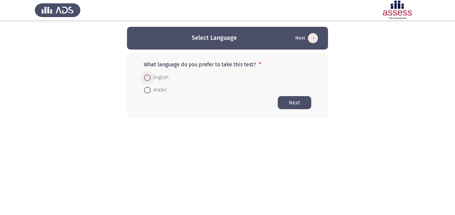
click at [151, 76] on span "English" at bounding box center [160, 78] width 18 height 8
click at [151, 76] on input "English" at bounding box center [147, 77] width 7 height 7
radio input "true"
click at [300, 97] on button "Next" at bounding box center [294, 102] width 33 height 13
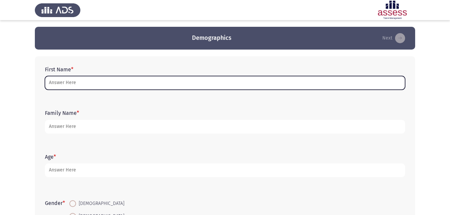
click at [138, 86] on input "First Name *" at bounding box center [225, 83] width 360 height 14
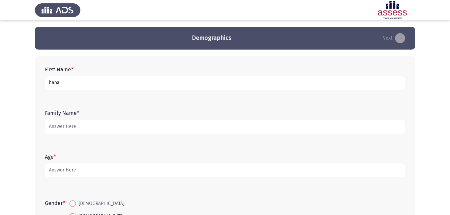
type input "hana"
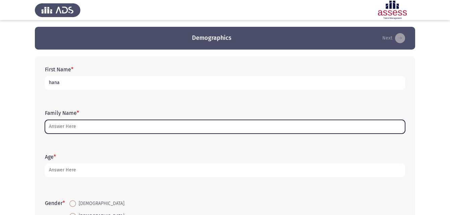
click at [97, 125] on input "Family Name *" at bounding box center [225, 127] width 360 height 14
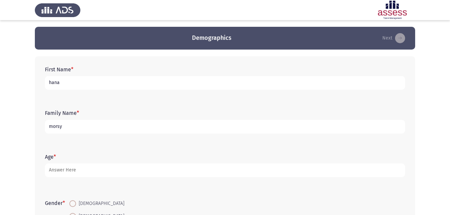
type input "morsy"
click at [62, 83] on input "hana" at bounding box center [225, 83] width 360 height 14
drag, startPoint x: 76, startPoint y: 82, endPoint x: 40, endPoint y: 80, distance: 36.2
click at [40, 80] on div "First Name * hana Family Name * [PERSON_NAME] Age * Gender * [DEMOGRAPHIC_DATA]…" at bounding box center [225, 166] width 380 height 220
type input "هنا [PERSON_NAME]"
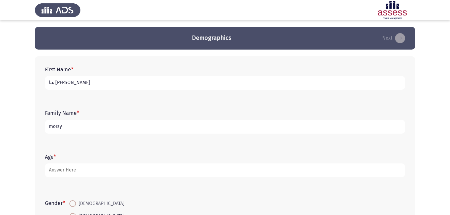
drag, startPoint x: 70, startPoint y: 130, endPoint x: 37, endPoint y: 130, distance: 33.2
click at [37, 130] on div "First Name * [PERSON_NAME] Family Name * [PERSON_NAME] Age * Gender * [DEMOGRAP…" at bounding box center [225, 166] width 380 height 220
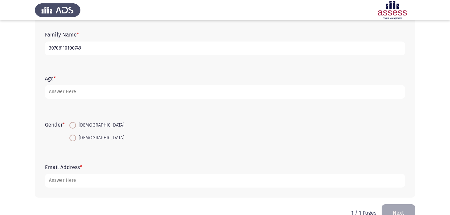
scroll to position [86, 0]
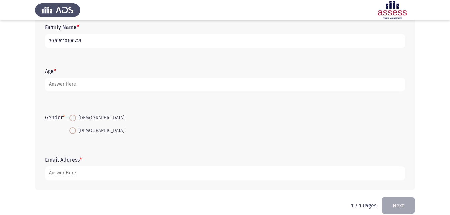
type input "30706110100749"
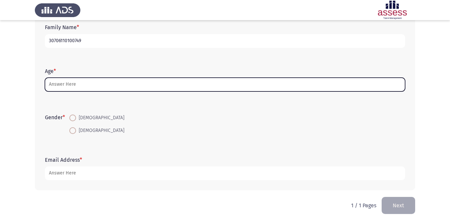
click at [81, 84] on input "Age *" at bounding box center [225, 85] width 360 height 14
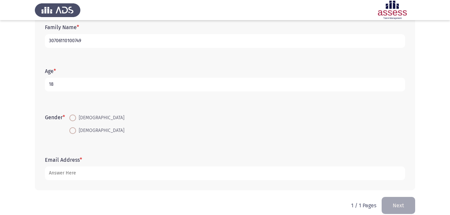
type input "18"
click at [73, 131] on span at bounding box center [73, 131] width 0 height 0
click at [74, 130] on input "[DEMOGRAPHIC_DATA]" at bounding box center [72, 130] width 7 height 7
radio input "true"
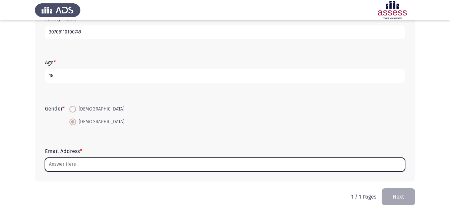
click at [63, 162] on input "Email Address *" at bounding box center [225, 165] width 360 height 14
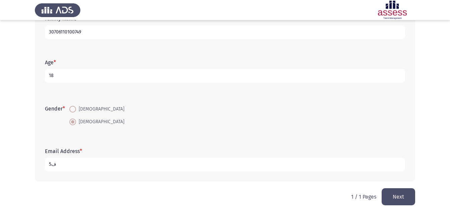
type input "5"
type input "5th settlement compound [GEOGRAPHIC_DATA] 519 r"
click at [401, 199] on button "Next" at bounding box center [398, 196] width 33 height 17
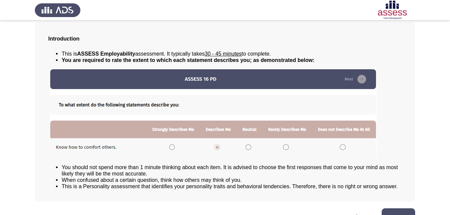
scroll to position [51, 0]
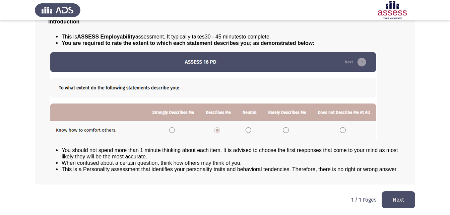
click at [395, 197] on button "Next" at bounding box center [398, 199] width 33 height 17
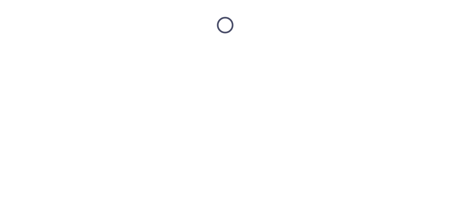
scroll to position [0, 0]
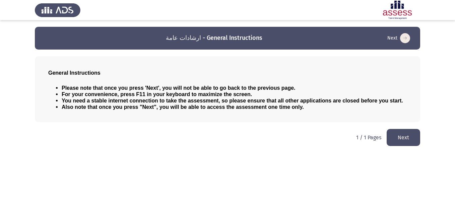
click at [403, 139] on button "Next" at bounding box center [403, 137] width 33 height 17
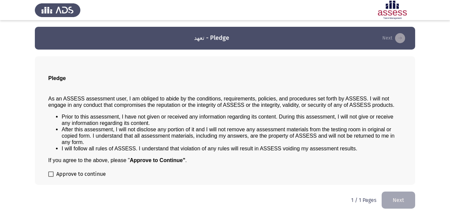
scroll to position [0, 0]
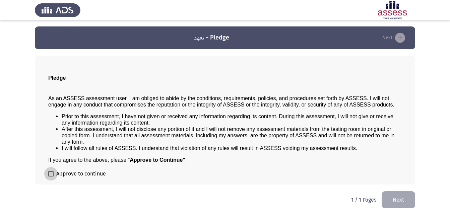
click at [49, 175] on span at bounding box center [50, 173] width 5 height 5
click at [51, 177] on input "Approve to continue" at bounding box center [51, 177] width 0 height 0
checkbox input "true"
click at [385, 195] on button "Next" at bounding box center [398, 199] width 33 height 17
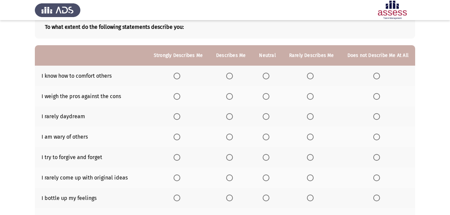
scroll to position [40, 0]
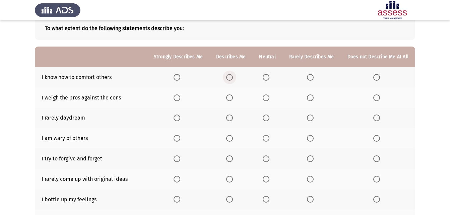
click at [235, 77] on label "Select an option" at bounding box center [230, 77] width 9 height 7
click at [233, 77] on input "Select an option" at bounding box center [229, 77] width 7 height 7
click at [232, 99] on span "Select an option" at bounding box center [229, 97] width 7 height 7
click at [232, 99] on input "Select an option" at bounding box center [229, 97] width 7 height 7
click at [269, 117] on span "Select an option" at bounding box center [266, 118] width 7 height 7
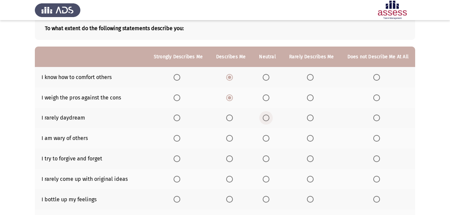
click at [269, 117] on input "Select an option" at bounding box center [266, 118] width 7 height 7
click at [269, 137] on span "Select an option" at bounding box center [266, 138] width 7 height 7
click at [269, 137] on input "Select an option" at bounding box center [266, 138] width 7 height 7
click at [233, 160] on span "Select an option" at bounding box center [229, 158] width 7 height 7
click at [233, 160] on input "Select an option" at bounding box center [229, 158] width 7 height 7
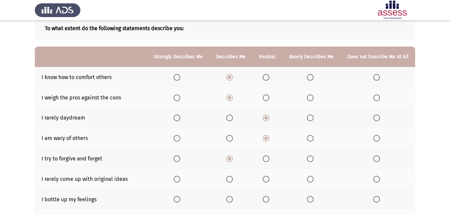
scroll to position [96, 0]
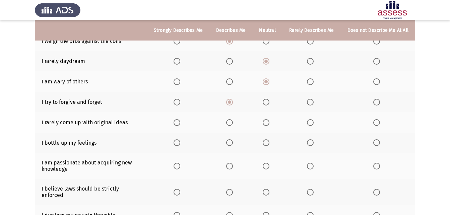
click at [233, 123] on span "Select an option" at bounding box center [229, 122] width 7 height 7
click at [233, 123] on input "Select an option" at bounding box center [229, 122] width 7 height 7
click at [266, 143] on span "Select an option" at bounding box center [266, 142] width 7 height 7
click at [266, 143] on input "Select an option" at bounding box center [266, 142] width 7 height 7
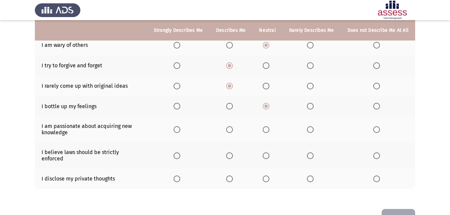
scroll to position [141, 0]
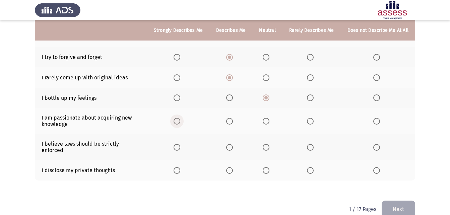
click at [178, 121] on span "Select an option" at bounding box center [177, 121] width 7 height 7
click at [178, 121] on input "Select an option" at bounding box center [177, 121] width 7 height 7
click at [230, 167] on span "Select an option" at bounding box center [229, 170] width 7 height 7
click at [230, 167] on input "Select an option" at bounding box center [229, 170] width 7 height 7
click at [267, 145] on span "Select an option" at bounding box center [266, 147] width 7 height 7
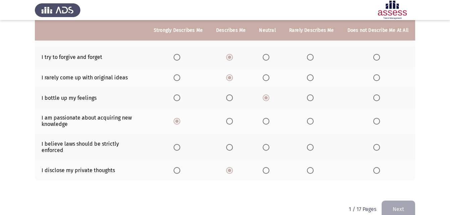
click at [267, 145] on input "Select an option" at bounding box center [266, 147] width 7 height 7
click at [392, 203] on button "Next" at bounding box center [398, 209] width 33 height 17
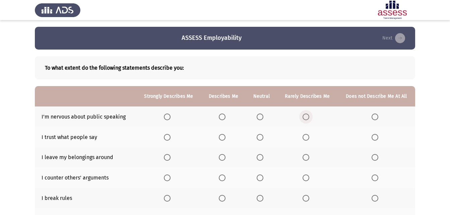
click at [306, 116] on span "Select an option" at bounding box center [305, 117] width 7 height 7
click at [306, 116] on input "Select an option" at bounding box center [305, 117] width 7 height 7
click at [376, 116] on span "Select an option" at bounding box center [374, 117] width 7 height 7
click at [376, 116] on input "Select an option" at bounding box center [374, 117] width 7 height 7
click at [259, 134] on span "Select an option" at bounding box center [260, 137] width 7 height 7
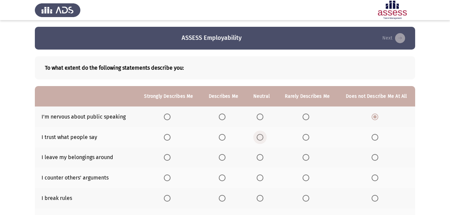
click at [259, 134] on input "Select an option" at bounding box center [260, 137] width 7 height 7
click at [222, 155] on span "Select an option" at bounding box center [222, 157] width 7 height 7
click at [222, 155] on input "Select an option" at bounding box center [222, 157] width 7 height 7
click at [257, 176] on span "Select an option" at bounding box center [260, 178] width 7 height 7
click at [257, 176] on input "Select an option" at bounding box center [260, 178] width 7 height 7
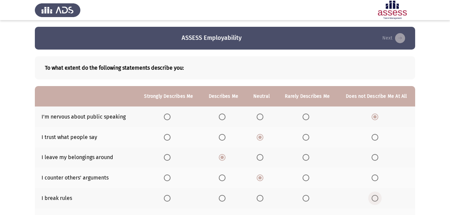
click at [375, 197] on span "Select an option" at bounding box center [374, 198] width 7 height 7
click at [375, 197] on input "Select an option" at bounding box center [374, 198] width 7 height 7
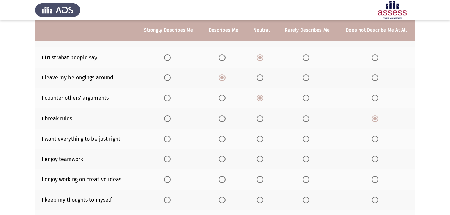
scroll to position [81, 0]
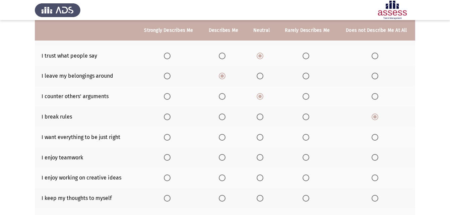
click at [228, 134] on label "Select an option" at bounding box center [223, 137] width 9 height 7
click at [225, 134] on input "Select an option" at bounding box center [222, 137] width 7 height 7
click at [167, 159] on span "Select an option" at bounding box center [167, 157] width 7 height 7
click at [167, 159] on input "Select an option" at bounding box center [167, 157] width 7 height 7
click at [165, 176] on span "Select an option" at bounding box center [167, 178] width 7 height 7
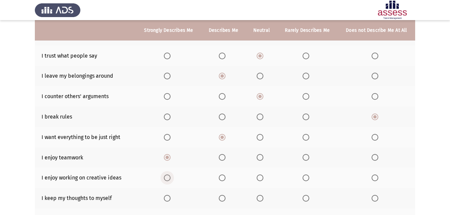
click at [165, 176] on input "Select an option" at bounding box center [167, 178] width 7 height 7
click at [222, 197] on span "Select an option" at bounding box center [222, 198] width 7 height 7
click at [222, 197] on input "Select an option" at bounding box center [222, 198] width 7 height 7
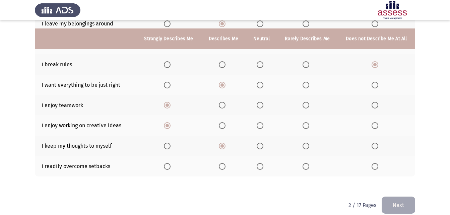
scroll to position [142, 0]
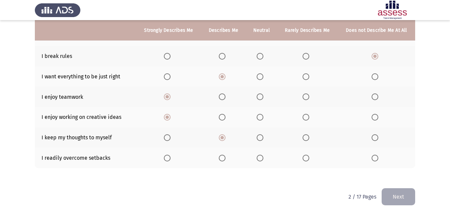
click at [220, 151] on th at bounding box center [223, 158] width 45 height 20
click at [223, 156] on span "Select an option" at bounding box center [222, 158] width 7 height 7
click at [223, 156] on input "Select an option" at bounding box center [222, 158] width 7 height 7
click at [396, 189] on button "Next" at bounding box center [398, 196] width 33 height 17
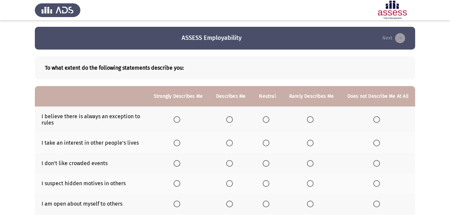
click at [232, 116] on mat-radio-button "Select an option" at bounding box center [230, 119] width 9 height 7
click at [233, 119] on span "Select an option" at bounding box center [229, 119] width 7 height 7
click at [233, 119] on input "Select an option" at bounding box center [229, 119] width 7 height 7
click at [233, 145] on span "Select an option" at bounding box center [229, 143] width 7 height 7
click at [233, 145] on input "Select an option" at bounding box center [229, 143] width 7 height 7
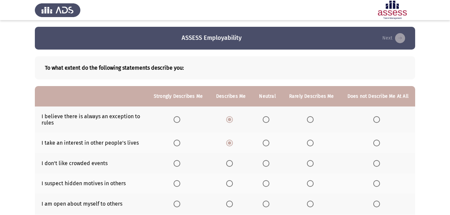
click at [309, 162] on span "Select an option" at bounding box center [310, 163] width 7 height 7
click at [309, 162] on input "Select an option" at bounding box center [310, 163] width 7 height 7
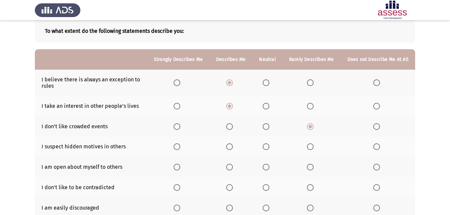
scroll to position [37, 0]
click at [312, 142] on th at bounding box center [311, 146] width 58 height 20
click at [310, 144] on span "Select an option" at bounding box center [310, 146] width 7 height 7
click at [310, 144] on input "Select an option" at bounding box center [310, 146] width 7 height 7
click at [232, 168] on span "Select an option" at bounding box center [229, 166] width 7 height 7
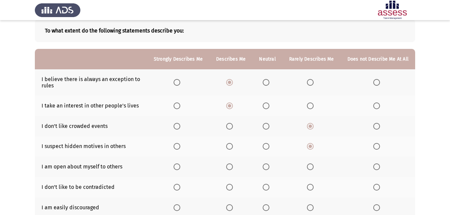
click at [232, 168] on input "Select an option" at bounding box center [229, 166] width 7 height 7
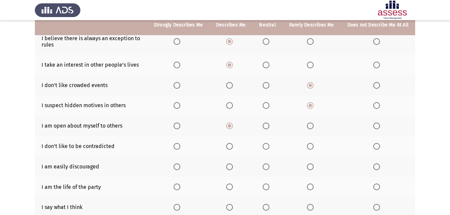
scroll to position [79, 0]
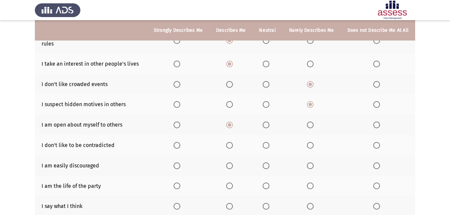
click at [233, 147] on span "Select an option" at bounding box center [229, 145] width 7 height 7
click at [233, 147] on input "Select an option" at bounding box center [229, 145] width 7 height 7
click at [313, 167] on span "Select an option" at bounding box center [310, 165] width 7 height 7
click at [313, 167] on input "Select an option" at bounding box center [310, 165] width 7 height 7
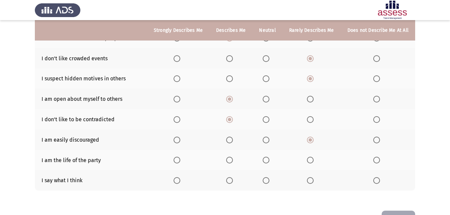
scroll to position [108, 0]
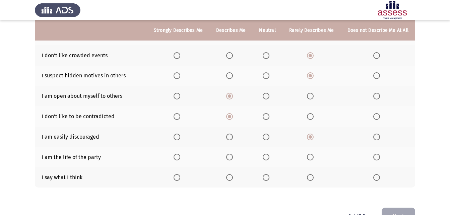
click at [180, 157] on span "Select an option" at bounding box center [177, 157] width 7 height 7
click at [180, 157] on input "Select an option" at bounding box center [177, 157] width 7 height 7
click at [374, 180] on span "Select an option" at bounding box center [376, 177] width 7 height 7
click at [374, 180] on input "Select an option" at bounding box center [376, 177] width 7 height 7
click at [312, 178] on span "Select an option" at bounding box center [310, 177] width 7 height 7
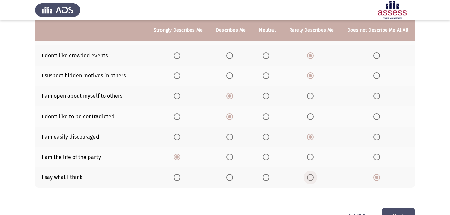
click at [312, 178] on input "Select an option" at bounding box center [310, 177] width 7 height 7
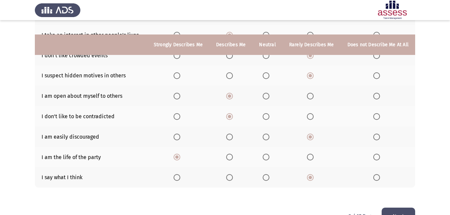
scroll to position [127, 0]
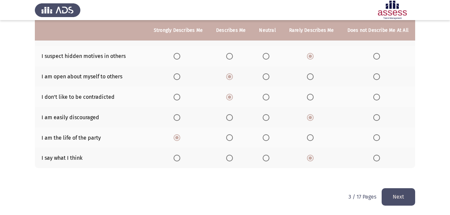
click at [401, 202] on button "Next" at bounding box center [398, 196] width 33 height 17
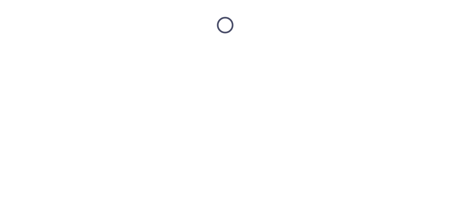
scroll to position [0, 0]
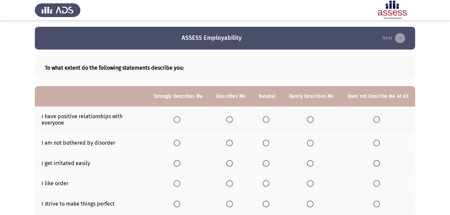
click at [183, 120] on label "Select an option" at bounding box center [178, 119] width 9 height 7
click at [180, 120] on input "Select an option" at bounding box center [177, 119] width 7 height 7
click at [230, 144] on span "Select an option" at bounding box center [229, 143] width 7 height 7
click at [230, 144] on input "Select an option" at bounding box center [229, 143] width 7 height 7
click at [312, 163] on span "Select an option" at bounding box center [310, 163] width 7 height 7
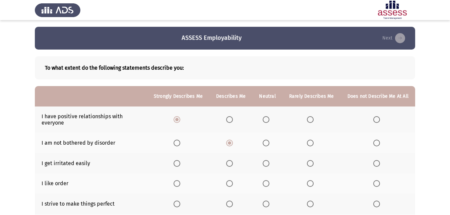
click at [312, 163] on input "Select an option" at bounding box center [310, 163] width 7 height 7
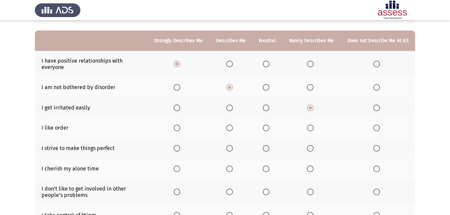
scroll to position [59, 0]
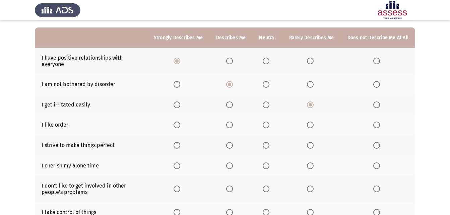
click at [230, 123] on span "Select an option" at bounding box center [229, 125] width 7 height 7
click at [230, 123] on input "Select an option" at bounding box center [229, 125] width 7 height 7
click at [183, 146] on label "Select an option" at bounding box center [178, 145] width 9 height 7
click at [180, 146] on input "Select an option" at bounding box center [177, 145] width 7 height 7
click at [231, 164] on span "Select an option" at bounding box center [229, 165] width 7 height 7
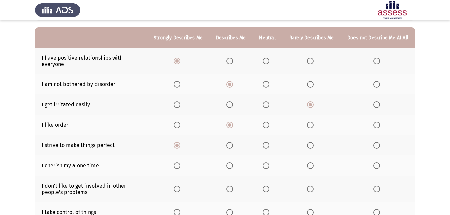
click at [231, 164] on input "Select an option" at bounding box center [229, 165] width 7 height 7
click at [269, 187] on span "Select an option" at bounding box center [266, 189] width 7 height 7
click at [269, 187] on input "Select an option" at bounding box center [266, 189] width 7 height 7
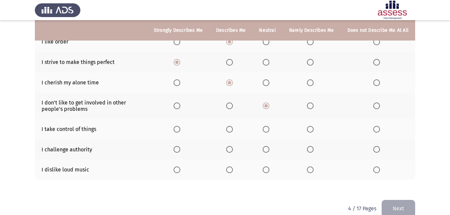
scroll to position [150, 0]
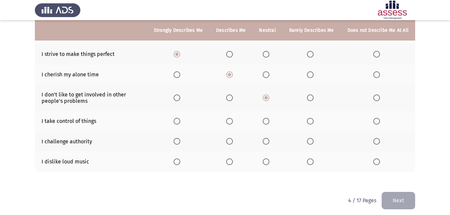
drag, startPoint x: 236, startPoint y: 123, endPoint x: 233, endPoint y: 125, distance: 4.1
click at [233, 125] on th at bounding box center [230, 121] width 43 height 20
click at [229, 123] on span "Select an option" at bounding box center [229, 121] width 7 height 7
click at [229, 123] on input "Select an option" at bounding box center [229, 121] width 7 height 7
click at [233, 142] on span "Select an option" at bounding box center [229, 141] width 7 height 7
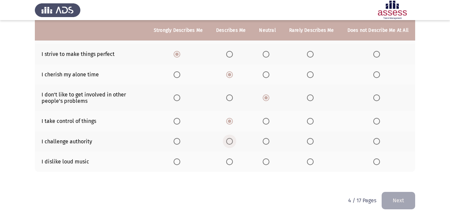
click at [233, 142] on input "Select an option" at bounding box center [229, 141] width 7 height 7
click at [376, 161] on span "Select an option" at bounding box center [376, 161] width 7 height 7
click at [376, 161] on input "Select an option" at bounding box center [376, 161] width 7 height 7
drag, startPoint x: 407, startPoint y: 198, endPoint x: 399, endPoint y: 192, distance: 10.0
click at [404, 196] on button "Next" at bounding box center [398, 200] width 33 height 17
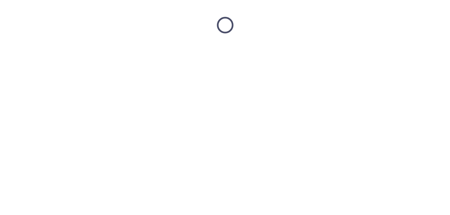
scroll to position [0, 0]
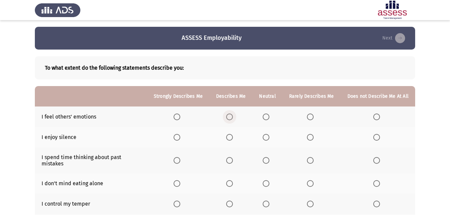
click at [235, 118] on label "Select an option" at bounding box center [230, 117] width 9 height 7
click at [233, 118] on input "Select an option" at bounding box center [229, 117] width 7 height 7
drag, startPoint x: 310, startPoint y: 129, endPoint x: 309, endPoint y: 135, distance: 6.8
click at [310, 130] on th at bounding box center [311, 137] width 58 height 20
click at [309, 137] on span "Select an option" at bounding box center [310, 137] width 7 height 7
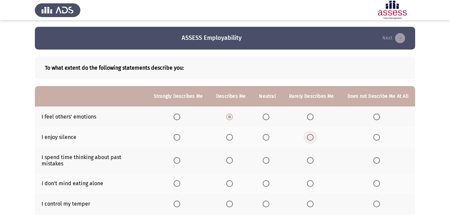
click at [309, 137] on input "Select an option" at bounding box center [310, 137] width 7 height 7
click at [266, 157] on span "Select an option" at bounding box center [266, 160] width 7 height 7
click at [266, 157] on input "Select an option" at bounding box center [266, 160] width 7 height 7
click at [230, 160] on span "Select an option" at bounding box center [229, 160] width 7 height 7
click at [230, 160] on input "Select an option" at bounding box center [229, 160] width 7 height 7
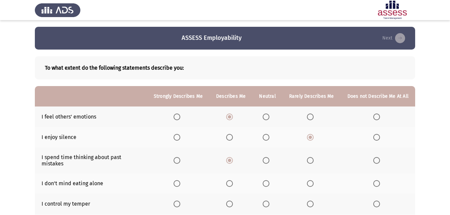
click at [268, 180] on mat-radio-button "Select an option" at bounding box center [267, 183] width 9 height 7
drag, startPoint x: 268, startPoint y: 181, endPoint x: 264, endPoint y: 178, distance: 5.2
click at [264, 178] on th at bounding box center [267, 184] width 30 height 20
click at [269, 180] on span "Select an option" at bounding box center [266, 183] width 7 height 7
click at [269, 180] on input "Select an option" at bounding box center [266, 183] width 7 height 7
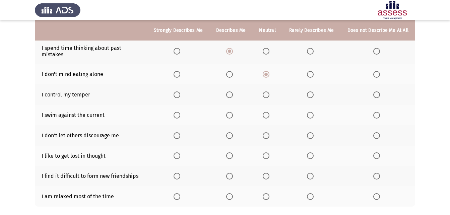
scroll to position [115, 0]
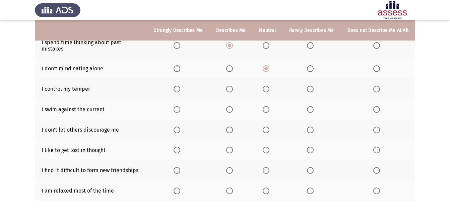
click at [231, 79] on th at bounding box center [230, 89] width 43 height 20
click at [232, 86] on span "Select an option" at bounding box center [229, 89] width 7 height 7
click at [232, 86] on input "Select an option" at bounding box center [229, 89] width 7 height 7
click at [269, 106] on span "Select an option" at bounding box center [266, 109] width 7 height 7
click at [269, 106] on input "Select an option" at bounding box center [266, 109] width 7 height 7
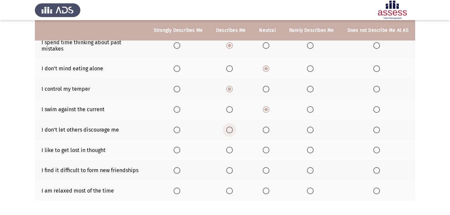
click at [232, 127] on span "Select an option" at bounding box center [229, 130] width 7 height 7
click at [232, 127] on input "Select an option" at bounding box center [229, 130] width 7 height 7
click at [269, 147] on span "Select an option" at bounding box center [266, 150] width 7 height 7
click at [269, 147] on input "Select an option" at bounding box center [266, 150] width 7 height 7
click at [380, 167] on span "Select an option" at bounding box center [376, 170] width 7 height 7
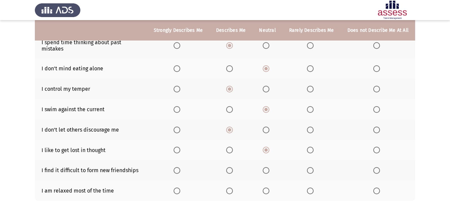
click at [380, 167] on input "Select an option" at bounding box center [376, 170] width 7 height 7
click at [233, 188] on span "Select an option" at bounding box center [229, 191] width 7 height 7
click at [233, 188] on input "Select an option" at bounding box center [229, 191] width 7 height 7
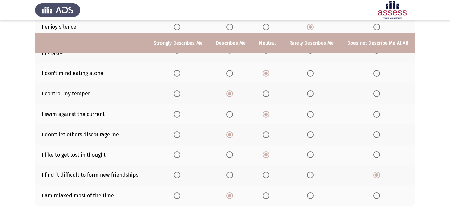
scroll to position [142, 0]
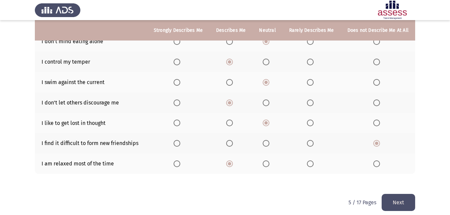
click at [396, 194] on button "Next" at bounding box center [398, 202] width 33 height 17
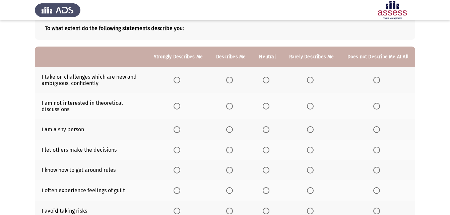
scroll to position [67, 0]
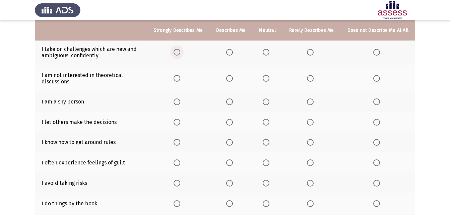
click at [180, 51] on span "Select an option" at bounding box center [177, 52] width 7 height 7
click at [180, 51] on input "Select an option" at bounding box center [177, 52] width 7 height 7
click at [312, 79] on span "Select an option" at bounding box center [310, 78] width 7 height 7
click at [312, 79] on input "Select an option" at bounding box center [310, 78] width 7 height 7
click at [309, 99] on span "Select an option" at bounding box center [310, 101] width 7 height 7
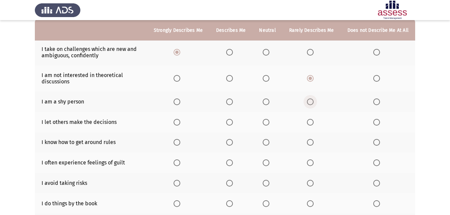
click at [309, 99] on input "Select an option" at bounding box center [310, 101] width 7 height 7
click at [311, 122] on span "Select an option" at bounding box center [310, 122] width 7 height 7
click at [311, 122] on input "Select an option" at bounding box center [310, 122] width 7 height 7
click at [233, 143] on span "Select an option" at bounding box center [229, 142] width 7 height 7
click at [233, 143] on input "Select an option" at bounding box center [229, 142] width 7 height 7
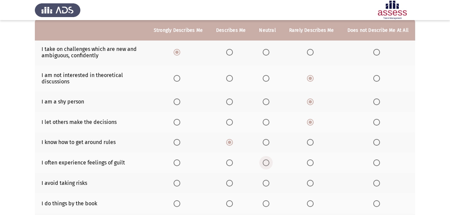
click at [269, 164] on span "Select an option" at bounding box center [266, 162] width 7 height 7
click at [269, 164] on input "Select an option" at bounding box center [266, 162] width 7 height 7
click at [378, 183] on span "Select an option" at bounding box center [376, 183] width 7 height 7
click at [378, 183] on input "Select an option" at bounding box center [376, 183] width 7 height 7
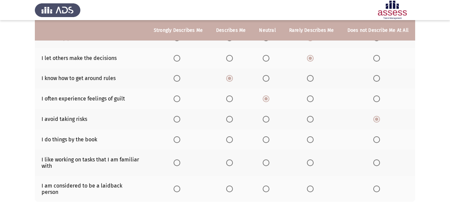
scroll to position [143, 0]
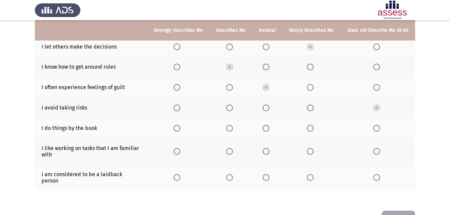
click at [269, 128] on span "Select an option" at bounding box center [266, 128] width 7 height 7
click at [269, 128] on input "Select an option" at bounding box center [266, 128] width 7 height 7
click at [233, 153] on span "Select an option" at bounding box center [229, 151] width 7 height 7
click at [233, 153] on input "Select an option" at bounding box center [229, 151] width 7 height 7
click at [266, 169] on th at bounding box center [267, 177] width 30 height 26
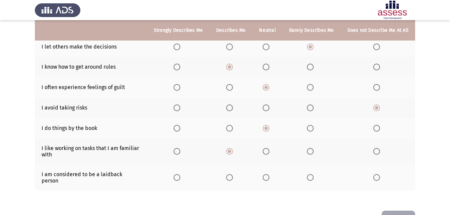
click at [272, 175] on label "Select an option" at bounding box center [267, 177] width 9 height 7
click at [269, 175] on input "Select an option" at bounding box center [266, 177] width 7 height 7
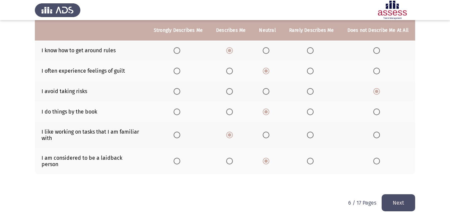
click at [395, 200] on button "Next" at bounding box center [398, 202] width 33 height 17
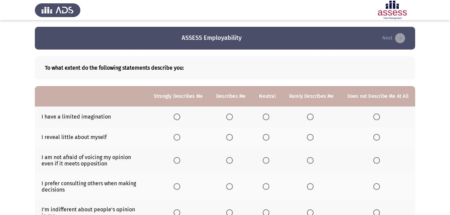
click at [374, 120] on span "Select an option" at bounding box center [376, 117] width 7 height 7
click at [374, 120] on input "Select an option" at bounding box center [376, 117] width 7 height 7
click at [265, 138] on span "Select an option" at bounding box center [266, 137] width 7 height 7
click at [265, 138] on input "Select an option" at bounding box center [266, 137] width 7 height 7
click at [230, 159] on span "Select an option" at bounding box center [229, 160] width 7 height 7
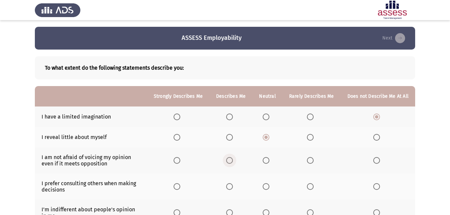
click at [230, 159] on input "Select an option" at bounding box center [229, 160] width 7 height 7
click at [271, 190] on th at bounding box center [267, 187] width 30 height 26
click at [269, 186] on span "Select an option" at bounding box center [266, 186] width 7 height 7
click at [269, 186] on input "Select an option" at bounding box center [266, 186] width 7 height 7
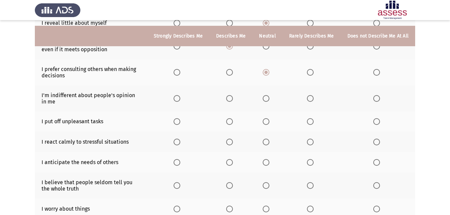
scroll to position [120, 0]
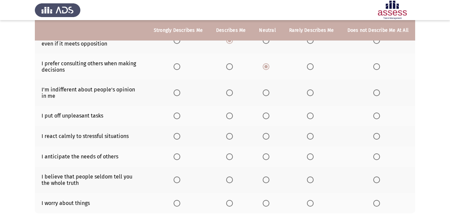
click at [266, 92] on span "Select an option" at bounding box center [266, 92] width 7 height 7
click at [266, 92] on input "Select an option" at bounding box center [266, 92] width 7 height 7
click at [269, 117] on span "Select an option" at bounding box center [266, 116] width 7 height 7
click at [269, 117] on input "Select an option" at bounding box center [266, 116] width 7 height 7
click at [230, 137] on span "Select an option" at bounding box center [229, 136] width 7 height 7
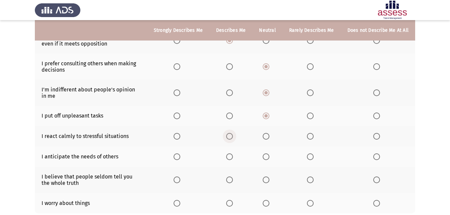
click at [230, 137] on input "Select an option" at bounding box center [229, 136] width 7 height 7
click at [230, 154] on span "Select an option" at bounding box center [229, 156] width 7 height 7
click at [230, 154] on input "Select an option" at bounding box center [229, 156] width 7 height 7
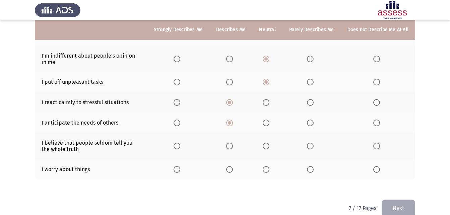
scroll to position [153, 0]
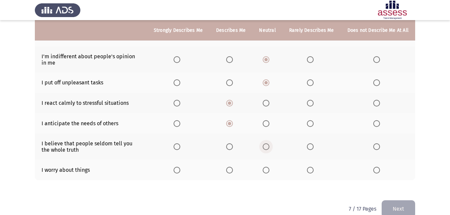
click at [265, 146] on span "Select an option" at bounding box center [266, 146] width 7 height 7
click at [265, 146] on input "Select an option" at bounding box center [266, 146] width 7 height 7
click at [228, 171] on span "Select an option" at bounding box center [229, 170] width 7 height 7
click at [228, 171] on input "Select an option" at bounding box center [229, 170] width 7 height 7
click at [395, 203] on button "Next" at bounding box center [398, 208] width 33 height 17
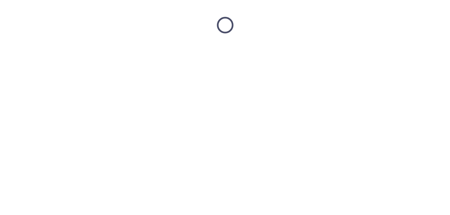
scroll to position [0, 0]
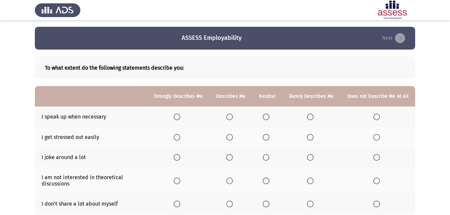
click at [229, 117] on span "Select an option" at bounding box center [229, 117] width 7 height 7
click at [229, 117] on input "Select an option" at bounding box center [229, 117] width 7 height 7
click at [314, 139] on span "Select an option" at bounding box center [310, 137] width 7 height 7
click at [314, 139] on input "Select an option" at bounding box center [310, 137] width 7 height 7
click at [180, 159] on span "Select an option" at bounding box center [177, 157] width 7 height 7
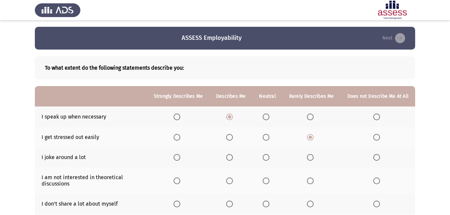
click at [180, 159] on input "Select an option" at bounding box center [177, 157] width 7 height 7
click at [309, 181] on span "Select an option" at bounding box center [310, 181] width 7 height 7
click at [309, 181] on input "Select an option" at bounding box center [310, 181] width 7 height 7
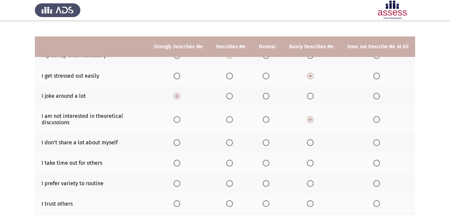
scroll to position [87, 0]
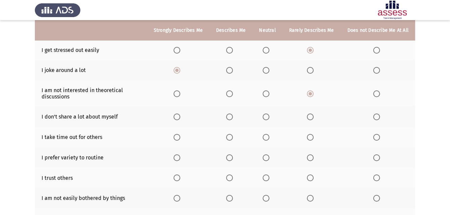
click at [269, 115] on span "Select an option" at bounding box center [266, 117] width 7 height 7
click at [269, 115] on input "Select an option" at bounding box center [266, 117] width 7 height 7
click at [233, 138] on span "Select an option" at bounding box center [229, 137] width 7 height 7
click at [233, 138] on input "Select an option" at bounding box center [229, 137] width 7 height 7
click at [233, 159] on span "Select an option" at bounding box center [229, 157] width 7 height 7
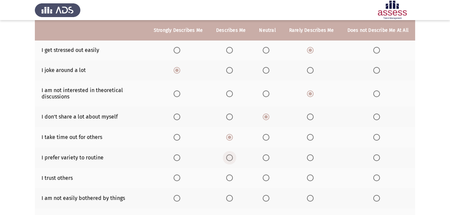
click at [233, 159] on input "Select an option" at bounding box center [229, 157] width 7 height 7
click at [235, 178] on label "Select an option" at bounding box center [230, 178] width 9 height 7
click at [233, 178] on input "Select an option" at bounding box center [229, 178] width 7 height 7
click at [232, 202] on th at bounding box center [230, 198] width 43 height 20
click at [229, 200] on span "Select an option" at bounding box center [229, 198] width 7 height 7
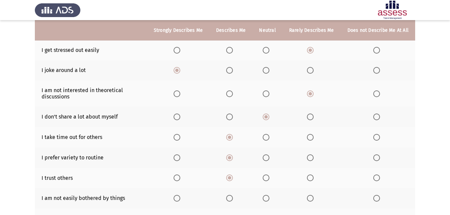
click at [229, 200] on input "Select an option" at bounding box center [229, 198] width 7 height 7
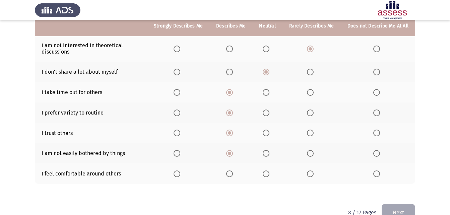
scroll to position [148, 0]
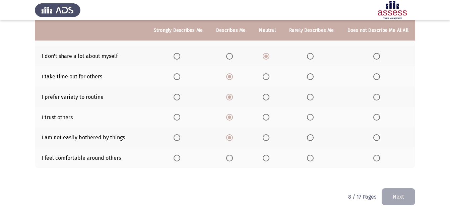
click at [234, 153] on th at bounding box center [230, 158] width 43 height 20
click at [235, 154] on th at bounding box center [230, 158] width 43 height 20
click at [235, 158] on label "Select an option" at bounding box center [230, 158] width 9 height 7
click at [233, 158] on input "Select an option" at bounding box center [229, 158] width 7 height 7
click at [405, 192] on button "Next" at bounding box center [398, 196] width 33 height 17
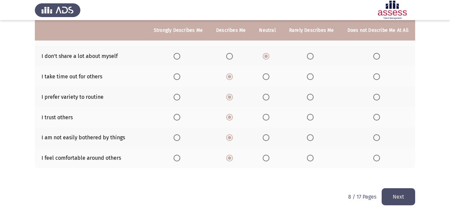
scroll to position [0, 0]
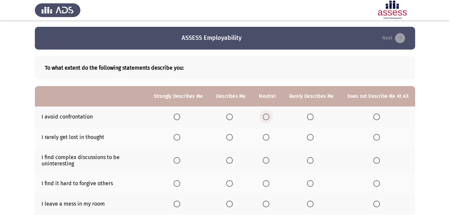
click at [265, 114] on span "Select an option" at bounding box center [266, 117] width 7 height 7
click at [265, 114] on input "Select an option" at bounding box center [266, 117] width 7 height 7
click at [232, 139] on span "Select an option" at bounding box center [229, 137] width 7 height 7
click at [232, 139] on input "Select an option" at bounding box center [229, 137] width 7 height 7
click at [232, 162] on span "Select an option" at bounding box center [229, 160] width 7 height 7
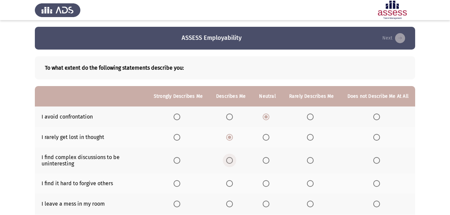
click at [232, 162] on input "Select an option" at bounding box center [229, 160] width 7 height 7
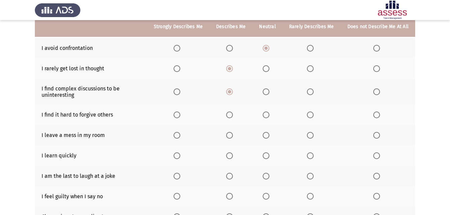
scroll to position [75, 0]
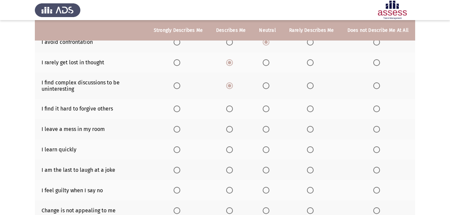
click at [312, 108] on span "Select an option" at bounding box center [310, 109] width 7 height 7
click at [312, 108] on input "Select an option" at bounding box center [310, 109] width 7 height 7
click at [313, 133] on span "Select an option" at bounding box center [310, 129] width 7 height 7
click at [313, 133] on input "Select an option" at bounding box center [310, 129] width 7 height 7
click at [230, 150] on span "Select an option" at bounding box center [229, 149] width 7 height 7
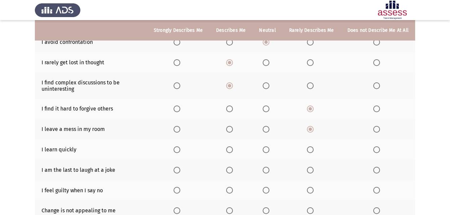
click at [230, 150] on input "Select an option" at bounding box center [229, 149] width 7 height 7
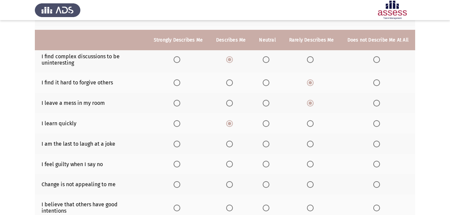
scroll to position [114, 0]
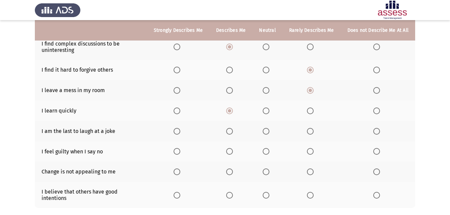
click at [182, 107] on th at bounding box center [178, 110] width 62 height 20
click at [183, 110] on label "Select an option" at bounding box center [178, 111] width 9 height 7
click at [180, 110] on input "Select an option" at bounding box center [177, 111] width 7 height 7
click at [379, 134] on span "Select an option" at bounding box center [376, 131] width 7 height 7
click at [379, 134] on input "Select an option" at bounding box center [376, 131] width 7 height 7
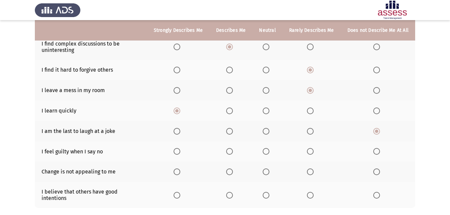
click at [269, 151] on span "Select an option" at bounding box center [266, 151] width 7 height 7
click at [269, 151] on input "Select an option" at bounding box center [266, 151] width 7 height 7
click at [313, 169] on span "Select an option" at bounding box center [310, 171] width 7 height 7
click at [313, 169] on input "Select an option" at bounding box center [310, 171] width 7 height 7
click at [232, 194] on span "Select an option" at bounding box center [229, 195] width 7 height 7
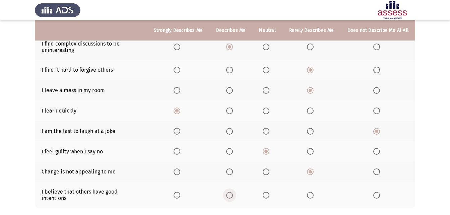
click at [232, 194] on input "Select an option" at bounding box center [229, 195] width 7 height 7
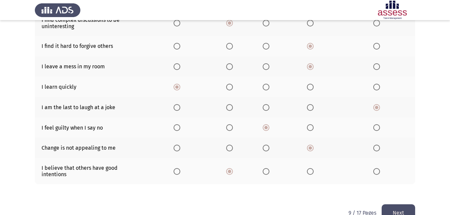
scroll to position [140, 0]
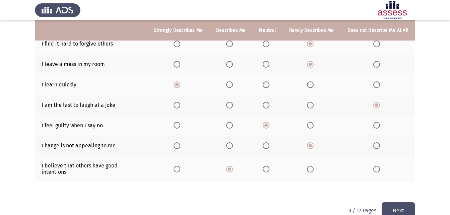
click at [399, 202] on button "Next" at bounding box center [398, 210] width 33 height 17
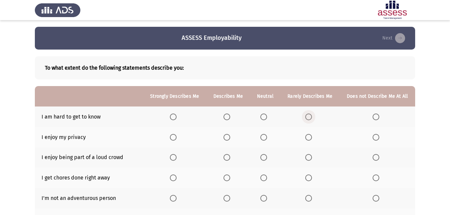
click at [311, 116] on span "Select an option" at bounding box center [308, 117] width 7 height 7
click at [311, 116] on input "Select an option" at bounding box center [308, 117] width 7 height 7
click at [226, 135] on span "Select an option" at bounding box center [226, 137] width 7 height 7
click at [226, 135] on input "Select an option" at bounding box center [226, 137] width 7 height 7
click at [176, 158] on span "Select an option" at bounding box center [173, 157] width 7 height 7
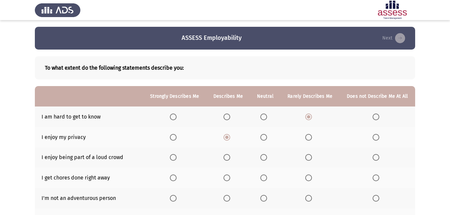
click at [176, 158] on input "Select an option" at bounding box center [173, 157] width 7 height 7
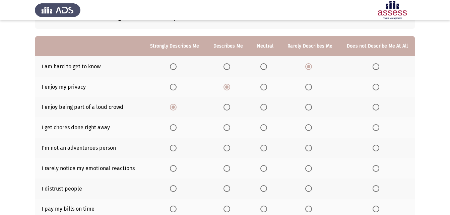
scroll to position [59, 0]
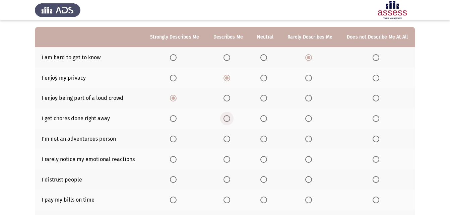
click at [230, 116] on span "Select an option" at bounding box center [226, 118] width 7 height 7
click at [230, 116] on input "Select an option" at bounding box center [226, 118] width 7 height 7
click at [378, 139] on span "Select an option" at bounding box center [375, 139] width 7 height 7
click at [378, 139] on input "Select an option" at bounding box center [375, 139] width 7 height 7
click at [261, 156] on span "Select an option" at bounding box center [263, 159] width 7 height 7
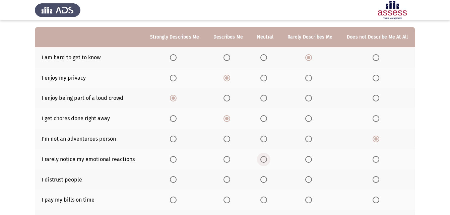
click at [261, 156] on input "Select an option" at bounding box center [263, 159] width 7 height 7
click at [304, 180] on th at bounding box center [309, 179] width 59 height 20
click at [314, 182] on label "Select an option" at bounding box center [309, 179] width 9 height 7
click at [312, 182] on input "Select an option" at bounding box center [308, 179] width 7 height 7
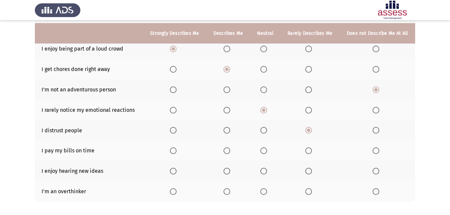
scroll to position [112, 0]
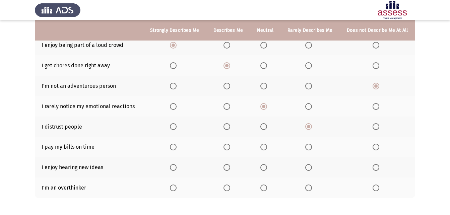
click at [223, 150] on th at bounding box center [228, 147] width 44 height 20
click at [227, 145] on span "Select an option" at bounding box center [226, 147] width 7 height 7
click at [227, 145] on input "Select an option" at bounding box center [226, 147] width 7 height 7
click at [175, 148] on span "Select an option" at bounding box center [173, 147] width 7 height 7
click at [175, 148] on input "Select an option" at bounding box center [173, 147] width 7 height 7
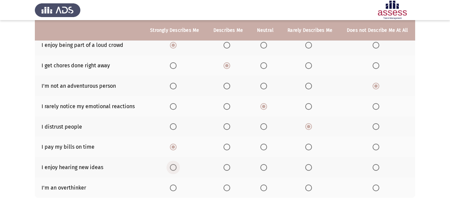
click at [171, 168] on span "Select an option" at bounding box center [173, 167] width 7 height 7
click at [171, 168] on input "Select an option" at bounding box center [173, 167] width 7 height 7
click at [225, 185] on span "Select an option" at bounding box center [226, 188] width 7 height 7
click at [225, 185] on input "Select an option" at bounding box center [226, 188] width 7 height 7
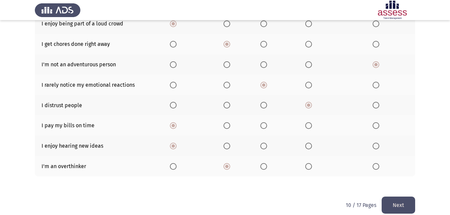
scroll to position [142, 0]
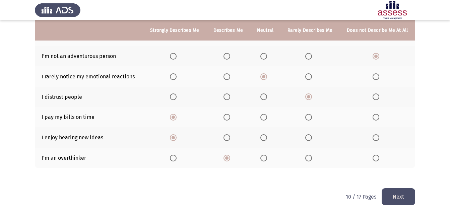
click at [398, 195] on button "Next" at bounding box center [398, 196] width 33 height 17
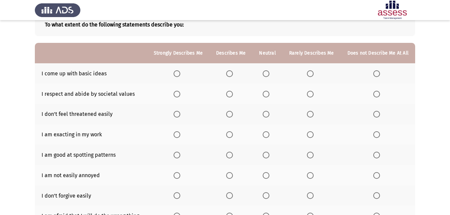
scroll to position [51, 0]
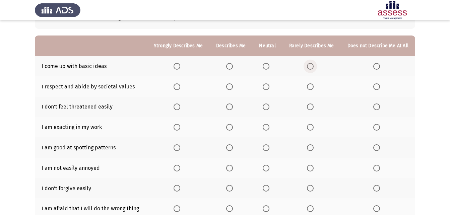
click at [311, 69] on span "Select an option" at bounding box center [310, 66] width 7 height 7
click at [311, 69] on input "Select an option" at bounding box center [310, 66] width 7 height 7
click at [228, 89] on th at bounding box center [230, 86] width 43 height 20
click at [229, 87] on span "Select an option" at bounding box center [229, 86] width 7 height 7
click at [229, 87] on input "Select an option" at bounding box center [229, 86] width 7 height 7
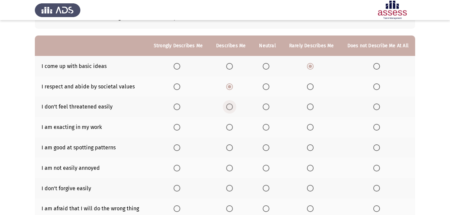
click at [233, 106] on span "Select an option" at bounding box center [229, 107] width 7 height 7
click at [233, 106] on input "Select an option" at bounding box center [229, 107] width 7 height 7
click at [233, 127] on span "Select an option" at bounding box center [229, 127] width 7 height 7
click at [233, 127] on input "Select an option" at bounding box center [229, 127] width 7 height 7
click at [230, 148] on span "Select an option" at bounding box center [229, 147] width 7 height 7
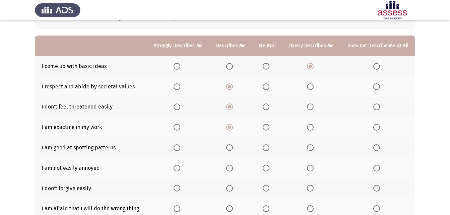
click at [230, 148] on input "Select an option" at bounding box center [229, 147] width 7 height 7
click at [233, 170] on span "Select an option" at bounding box center [229, 168] width 7 height 7
click at [233, 170] on input "Select an option" at bounding box center [229, 168] width 7 height 7
click at [312, 189] on span "Select an option" at bounding box center [310, 188] width 7 height 7
click at [312, 189] on input "Select an option" at bounding box center [310, 188] width 7 height 7
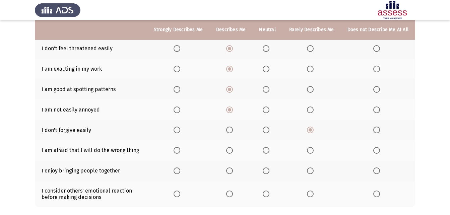
scroll to position [113, 0]
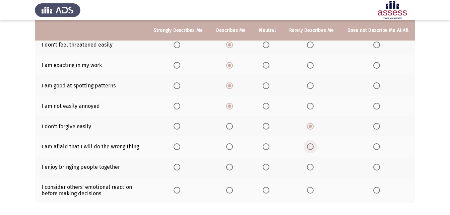
click at [309, 146] on span "Select an option" at bounding box center [310, 146] width 7 height 7
click at [309, 146] on input "Select an option" at bounding box center [310, 146] width 7 height 7
click at [180, 168] on span "Select an option" at bounding box center [177, 167] width 7 height 7
click at [180, 168] on input "Select an option" at bounding box center [177, 167] width 7 height 7
click at [229, 192] on span "Select an option" at bounding box center [229, 190] width 7 height 7
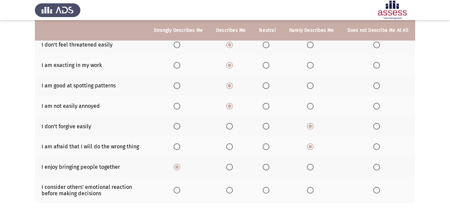
click at [229, 192] on input "Select an option" at bounding box center [229, 190] width 7 height 7
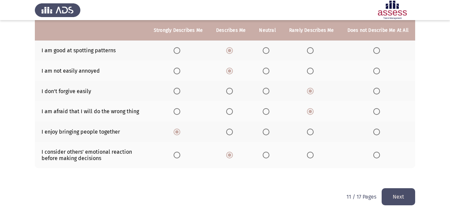
click at [409, 200] on button "Next" at bounding box center [398, 196] width 33 height 17
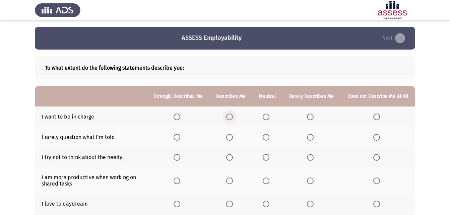
click at [231, 114] on span "Select an option" at bounding box center [229, 117] width 7 height 7
click at [231, 114] on input "Select an option" at bounding box center [229, 117] width 7 height 7
click at [268, 139] on span "Select an option" at bounding box center [266, 137] width 7 height 7
click at [268, 139] on input "Select an option" at bounding box center [266, 137] width 7 height 7
click at [312, 154] on mat-radio-button "Select an option" at bounding box center [311, 157] width 9 height 7
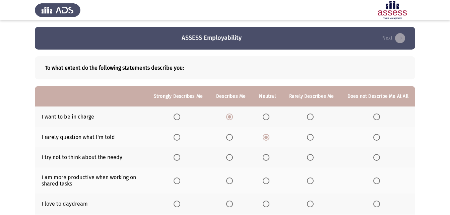
click at [313, 154] on mat-radio-button "Select an option" at bounding box center [311, 157] width 9 height 7
click at [313, 157] on span "Select an option" at bounding box center [310, 157] width 7 height 7
click at [313, 157] on input "Select an option" at bounding box center [310, 157] width 7 height 7
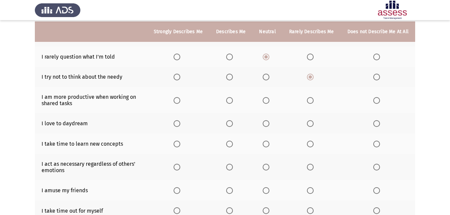
scroll to position [82, 0]
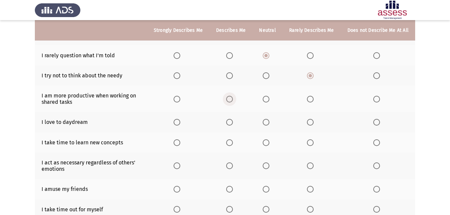
click at [235, 98] on label "Select an option" at bounding box center [230, 99] width 9 height 7
click at [233, 98] on input "Select an option" at bounding box center [229, 99] width 7 height 7
click at [232, 125] on span "Select an option" at bounding box center [229, 122] width 7 height 7
click at [232, 125] on input "Select an option" at bounding box center [229, 122] width 7 height 7
click at [311, 137] on th at bounding box center [311, 142] width 58 height 20
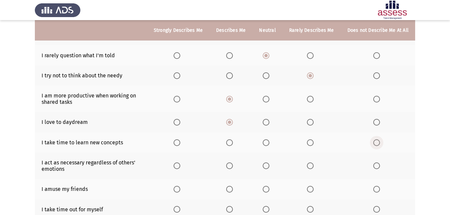
click at [376, 142] on span "Select an option" at bounding box center [376, 142] width 7 height 7
click at [376, 142] on input "Select an option" at bounding box center [376, 142] width 7 height 7
click at [266, 169] on span "Select an option" at bounding box center [266, 165] width 7 height 7
click at [266, 169] on input "Select an option" at bounding box center [266, 165] width 7 height 7
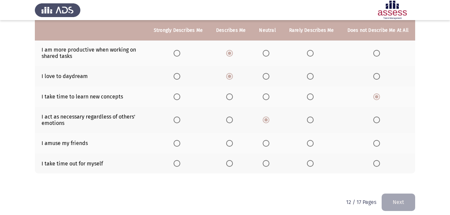
scroll to position [133, 0]
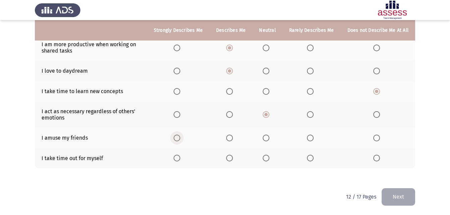
click at [176, 140] on th at bounding box center [178, 138] width 62 height 20
drag, startPoint x: 181, startPoint y: 139, endPoint x: 184, endPoint y: 140, distance: 3.7
click at [183, 140] on label "Select an option" at bounding box center [178, 138] width 9 height 7
click at [180, 140] on input "Select an option" at bounding box center [177, 138] width 7 height 7
click at [232, 155] on span "Select an option" at bounding box center [229, 158] width 7 height 7
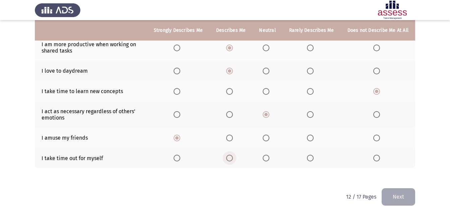
click at [232, 155] on input "Select an option" at bounding box center [229, 158] width 7 height 7
click at [406, 195] on button "Next" at bounding box center [398, 196] width 33 height 17
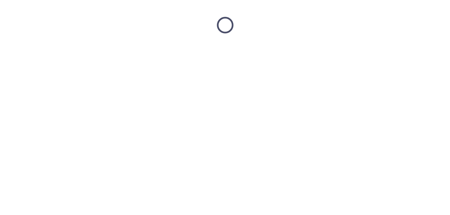
scroll to position [0, 0]
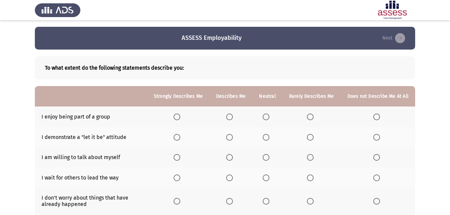
click at [176, 120] on th at bounding box center [178, 117] width 62 height 20
click at [177, 119] on span "Select an option" at bounding box center [177, 117] width 7 height 7
click at [177, 119] on input "Select an option" at bounding box center [177, 117] width 7 height 7
click at [269, 138] on span "Select an option" at bounding box center [266, 137] width 7 height 7
click at [269, 138] on input "Select an option" at bounding box center [266, 137] width 7 height 7
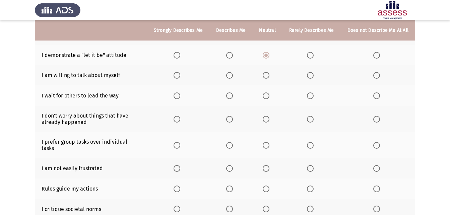
scroll to position [84, 0]
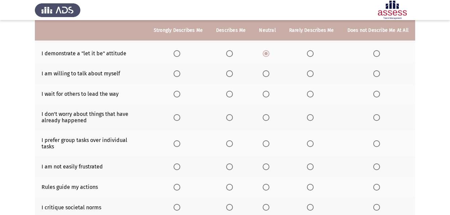
click at [269, 74] on span "Select an option" at bounding box center [266, 73] width 7 height 7
click at [269, 74] on input "Select an option" at bounding box center [266, 73] width 7 height 7
click at [314, 96] on span "Select an option" at bounding box center [310, 94] width 7 height 7
click at [314, 96] on input "Select an option" at bounding box center [310, 94] width 7 height 7
click at [235, 121] on th at bounding box center [230, 117] width 43 height 26
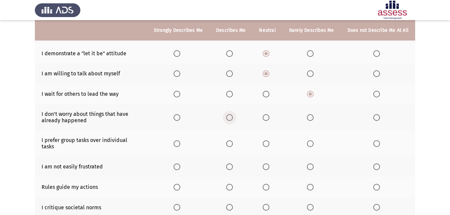
click at [233, 120] on span "Select an option" at bounding box center [229, 117] width 7 height 7
click at [233, 120] on input "Select an option" at bounding box center [229, 117] width 7 height 7
click at [269, 142] on span "Select an option" at bounding box center [266, 143] width 7 height 7
click at [269, 142] on input "Select an option" at bounding box center [266, 143] width 7 height 7
click at [308, 163] on span "Select an option" at bounding box center [310, 166] width 7 height 7
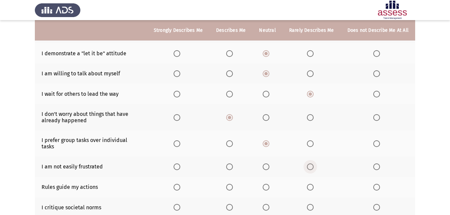
click at [308, 163] on input "Select an option" at bounding box center [310, 166] width 7 height 7
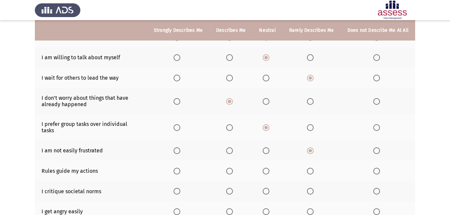
scroll to position [100, 0]
click at [231, 147] on span "Select an option" at bounding box center [229, 150] width 7 height 7
click at [231, 147] on input "Select an option" at bounding box center [229, 150] width 7 height 7
click at [233, 167] on span "Select an option" at bounding box center [229, 170] width 7 height 7
click at [233, 167] on input "Select an option" at bounding box center [229, 170] width 7 height 7
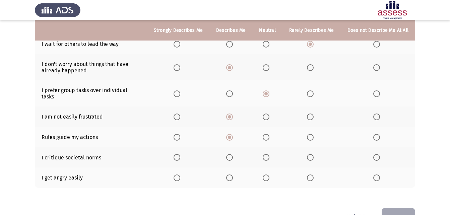
scroll to position [136, 0]
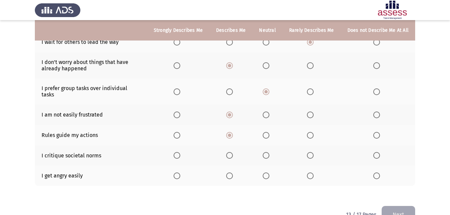
click at [267, 152] on span "Select an option" at bounding box center [266, 155] width 7 height 7
click at [267, 152] on input "Select an option" at bounding box center [266, 155] width 7 height 7
click at [315, 173] on label "Select an option" at bounding box center [311, 176] width 9 height 7
click at [314, 173] on input "Select an option" at bounding box center [310, 176] width 7 height 7
click at [401, 206] on button "Next" at bounding box center [398, 214] width 33 height 17
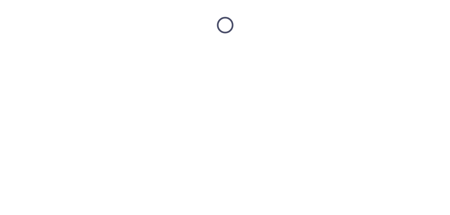
scroll to position [0, 0]
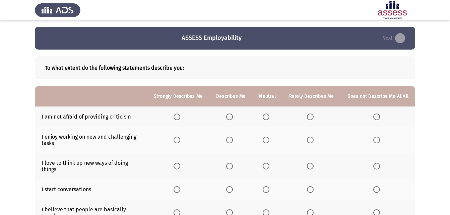
click at [268, 117] on span "Select an option" at bounding box center [266, 117] width 7 height 7
click at [268, 117] on input "Select an option" at bounding box center [266, 117] width 7 height 7
click at [180, 138] on span "Select an option" at bounding box center [177, 140] width 7 height 7
click at [180, 138] on input "Select an option" at bounding box center [177, 140] width 7 height 7
click at [177, 165] on span "Select an option" at bounding box center [177, 166] width 7 height 7
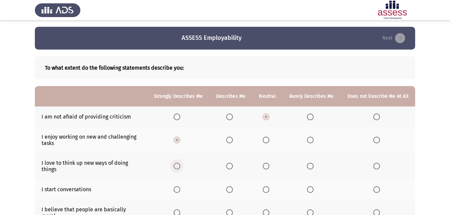
click at [177, 165] on input "Select an option" at bounding box center [177, 166] width 7 height 7
click at [180, 191] on span "Select an option" at bounding box center [177, 189] width 7 height 7
click at [180, 191] on input "Select an option" at bounding box center [177, 189] width 7 height 7
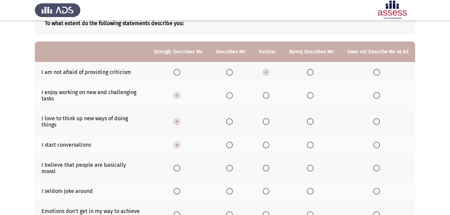
scroll to position [53, 0]
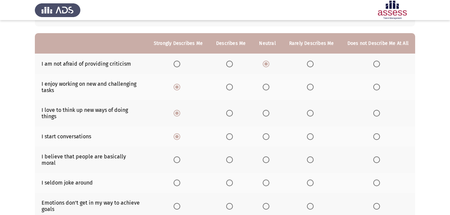
click at [231, 156] on span "Select an option" at bounding box center [229, 159] width 7 height 7
click at [231, 156] on input "Select an option" at bounding box center [229, 159] width 7 height 7
click at [230, 180] on span "Select an option" at bounding box center [229, 183] width 7 height 7
click at [230, 180] on input "Select an option" at bounding box center [229, 183] width 7 height 7
click at [229, 203] on span "Select an option" at bounding box center [229, 206] width 7 height 7
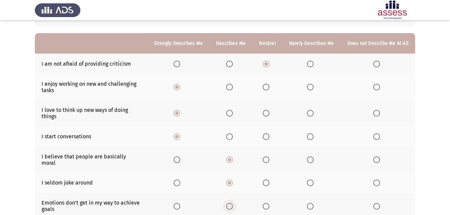
click at [229, 203] on input "Select an option" at bounding box center [229, 206] width 7 height 7
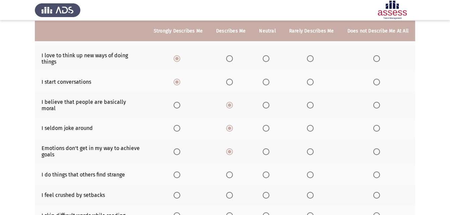
scroll to position [116, 0]
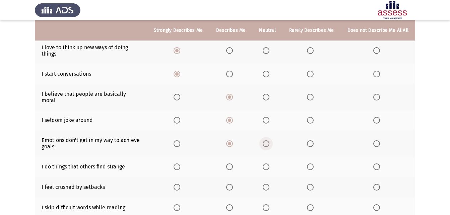
click at [269, 140] on span "Select an option" at bounding box center [266, 143] width 7 height 7
click at [269, 140] on input "Select an option" at bounding box center [266, 143] width 7 height 7
click at [235, 163] on label "Select an option" at bounding box center [230, 166] width 9 height 7
click at [233, 163] on input "Select an option" at bounding box center [229, 166] width 7 height 7
click at [232, 140] on span "Select an option" at bounding box center [229, 143] width 7 height 7
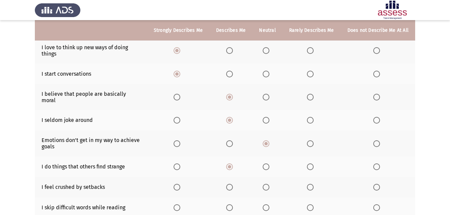
click at [232, 140] on input "Select an option" at bounding box center [229, 143] width 7 height 7
click at [266, 184] on span "Select an option" at bounding box center [266, 187] width 7 height 7
click at [266, 184] on input "Select an option" at bounding box center [266, 187] width 7 height 7
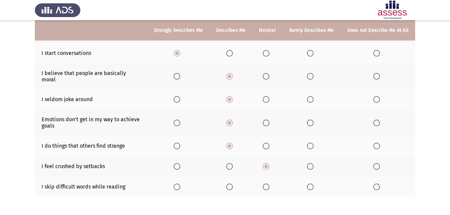
scroll to position [159, 0]
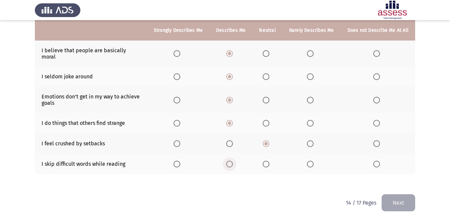
click at [231, 161] on span "Select an option" at bounding box center [229, 164] width 7 height 7
click at [231, 161] on input "Select an option" at bounding box center [229, 164] width 7 height 7
click at [405, 194] on button "Next" at bounding box center [398, 202] width 33 height 17
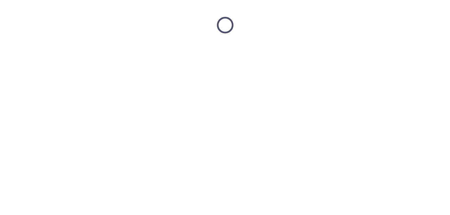
scroll to position [0, 0]
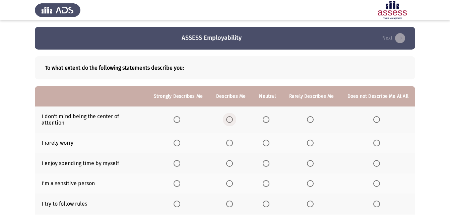
click at [233, 116] on span "Select an option" at bounding box center [229, 119] width 7 height 7
click at [233, 116] on input "Select an option" at bounding box center [229, 119] width 7 height 7
click at [231, 140] on span "Select an option" at bounding box center [229, 143] width 7 height 7
click at [231, 140] on input "Select an option" at bounding box center [229, 143] width 7 height 7
click at [235, 164] on th at bounding box center [230, 163] width 43 height 20
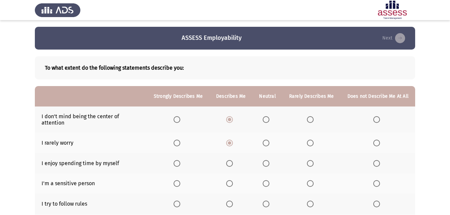
click at [232, 160] on span "Select an option" at bounding box center [229, 163] width 7 height 7
click at [232, 160] on input "Select an option" at bounding box center [229, 163] width 7 height 7
click at [269, 180] on span "Select an option" at bounding box center [266, 183] width 7 height 7
click at [269, 180] on input "Select an option" at bounding box center [266, 183] width 7 height 7
click at [229, 194] on th at bounding box center [230, 204] width 43 height 20
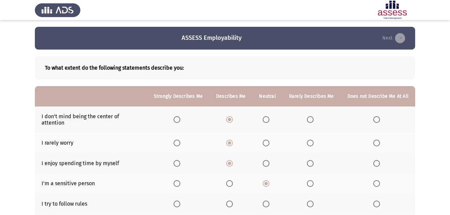
click at [230, 194] on th at bounding box center [230, 204] width 43 height 20
click at [235, 201] on label "Select an option" at bounding box center [230, 204] width 9 height 7
click at [233, 201] on input "Select an option" at bounding box center [229, 204] width 7 height 7
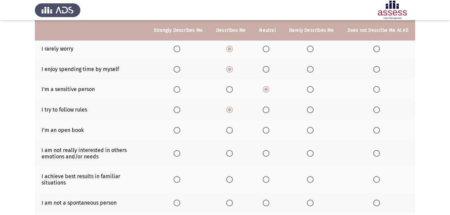
scroll to position [104, 0]
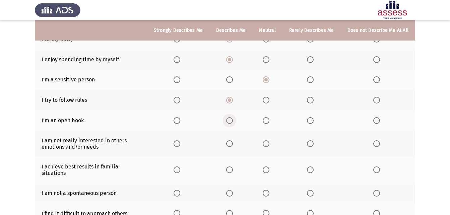
click at [232, 117] on span "Select an option" at bounding box center [229, 120] width 7 height 7
click at [232, 117] on input "Select an option" at bounding box center [229, 120] width 7 height 7
click at [309, 144] on th at bounding box center [311, 144] width 58 height 26
click at [306, 139] on th at bounding box center [311, 144] width 58 height 26
click at [309, 140] on span "Select an option" at bounding box center [310, 143] width 7 height 7
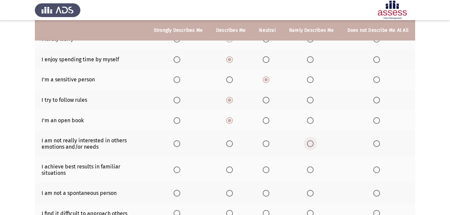
click at [309, 140] on input "Select an option" at bounding box center [310, 143] width 7 height 7
click at [376, 140] on span "Select an option" at bounding box center [376, 143] width 7 height 7
click at [376, 140] on input "Select an option" at bounding box center [376, 143] width 7 height 7
click at [230, 166] on span "Select an option" at bounding box center [229, 169] width 7 height 7
click at [230, 166] on input "Select an option" at bounding box center [229, 169] width 7 height 7
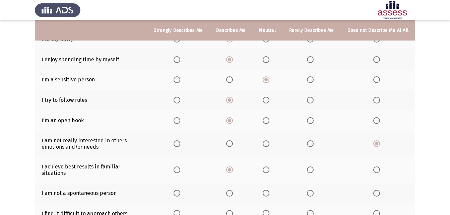
click at [311, 190] on span "Select an option" at bounding box center [310, 193] width 7 height 7
click at [311, 190] on input "Select an option" at bounding box center [310, 193] width 7 height 7
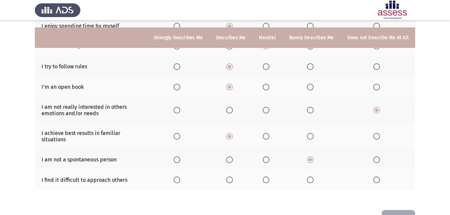
scroll to position [147, 0]
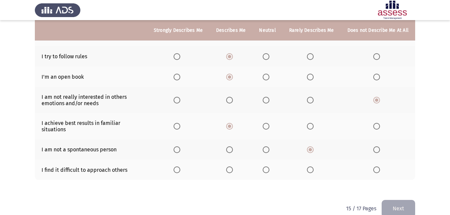
click at [269, 166] on span "Select an option" at bounding box center [266, 169] width 7 height 7
click at [269, 166] on input "Select an option" at bounding box center [266, 169] width 7 height 7
click at [394, 205] on button "Next" at bounding box center [398, 208] width 33 height 17
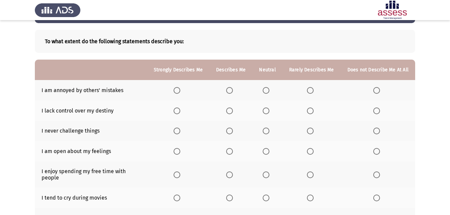
scroll to position [25, 0]
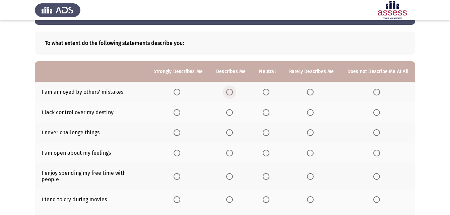
click at [233, 91] on span "Select an option" at bounding box center [229, 92] width 7 height 7
click at [233, 91] on input "Select an option" at bounding box center [229, 92] width 7 height 7
click at [316, 114] on label "Select an option" at bounding box center [311, 112] width 9 height 7
click at [314, 114] on input "Select an option" at bounding box center [310, 112] width 7 height 7
drag, startPoint x: 269, startPoint y: 108, endPoint x: 270, endPoint y: 115, distance: 6.7
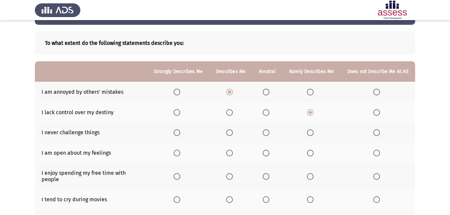
click at [270, 115] on th at bounding box center [267, 112] width 30 height 20
click at [269, 115] on span "Select an option" at bounding box center [266, 112] width 7 height 7
click at [269, 115] on input "Select an option" at bounding box center [266, 112] width 7 height 7
click at [375, 131] on span "Select an option" at bounding box center [376, 132] width 7 height 7
click at [375, 131] on input "Select an option" at bounding box center [376, 132] width 7 height 7
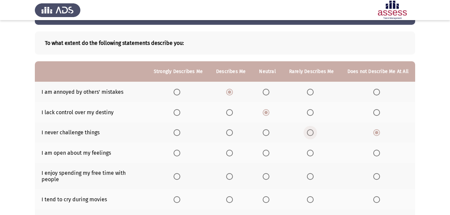
click at [309, 133] on span "Select an option" at bounding box center [310, 132] width 7 height 7
click at [309, 133] on input "Select an option" at bounding box center [310, 132] width 7 height 7
click at [268, 153] on span "Select an option" at bounding box center [266, 153] width 7 height 7
click at [268, 153] on input "Select an option" at bounding box center [266, 153] width 7 height 7
click at [183, 175] on label "Select an option" at bounding box center [178, 176] width 9 height 7
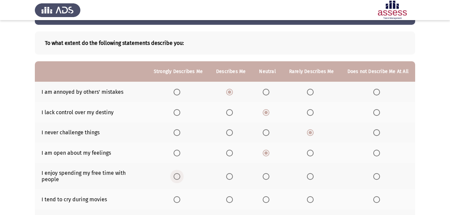
click at [180, 175] on input "Select an option" at bounding box center [177, 176] width 7 height 7
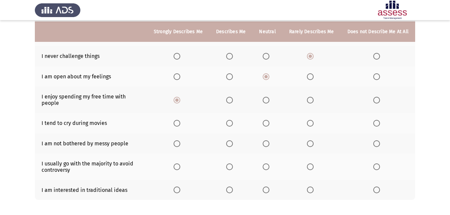
scroll to position [102, 0]
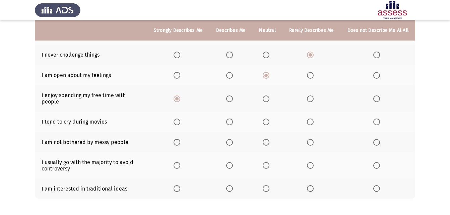
click at [228, 119] on span "Select an option" at bounding box center [229, 122] width 7 height 7
click at [228, 119] on input "Select an option" at bounding box center [229, 122] width 7 height 7
click at [267, 139] on span "Select an option" at bounding box center [266, 142] width 7 height 7
click at [267, 139] on input "Select an option" at bounding box center [266, 142] width 7 height 7
click at [269, 162] on span "Select an option" at bounding box center [266, 165] width 7 height 7
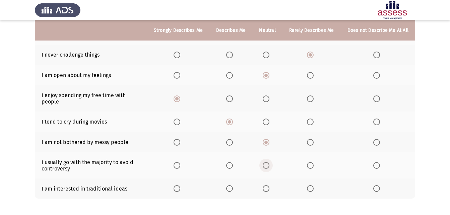
click at [269, 162] on input "Select an option" at bounding box center [266, 165] width 7 height 7
click at [233, 185] on span "Select an option" at bounding box center [229, 188] width 7 height 7
click at [233, 185] on input "Select an option" at bounding box center [229, 188] width 7 height 7
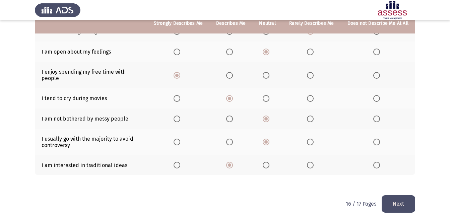
scroll to position [127, 0]
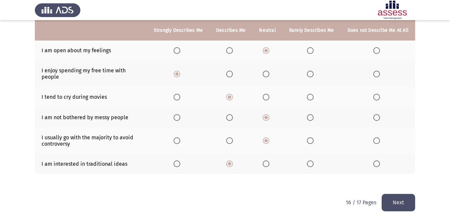
click at [410, 194] on button "Next" at bounding box center [398, 202] width 33 height 17
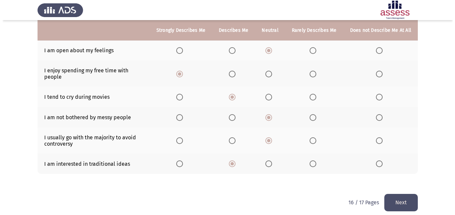
scroll to position [0, 0]
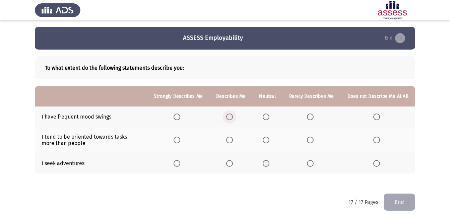
click at [228, 119] on span "Select an option" at bounding box center [229, 117] width 7 height 7
click at [228, 119] on input "Select an option" at bounding box center [229, 117] width 7 height 7
click at [229, 140] on span "Select an option" at bounding box center [229, 140] width 0 height 0
click at [232, 140] on input "Select an option" at bounding box center [229, 140] width 7 height 7
click at [235, 164] on label "Select an option" at bounding box center [230, 163] width 9 height 7
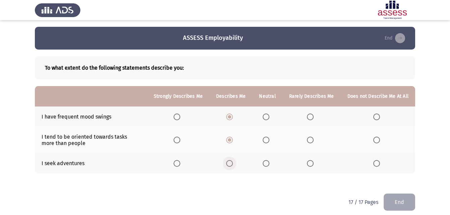
click at [233, 164] on input "Select an option" at bounding box center [229, 163] width 7 height 7
click at [394, 204] on button "End" at bounding box center [399, 202] width 31 height 17
